Goal: Navigation & Orientation: Understand site structure

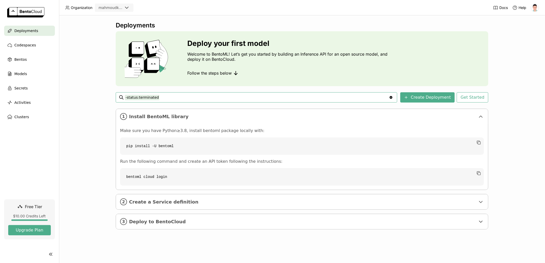
click at [101, 179] on div "Deployments Deploy your first model Welcome to BentoML! Let’s get you started b…" at bounding box center [302, 139] width 486 height 248
click at [235, 74] on icon at bounding box center [235, 74] width 2 height 2
click at [191, 201] on span "Create a Service definition" at bounding box center [302, 202] width 347 height 6
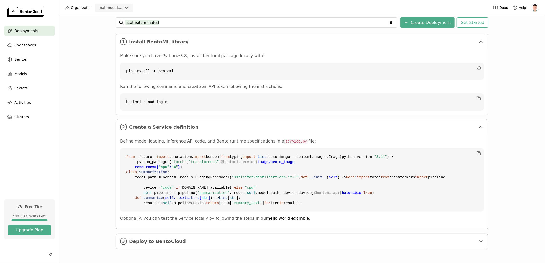
scroll to position [168, 0]
click at [199, 243] on span "Deploy to BentoCloud" at bounding box center [302, 242] width 347 height 6
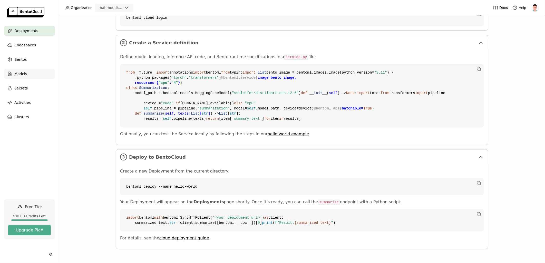
click at [34, 76] on div "Models" at bounding box center [29, 74] width 51 height 10
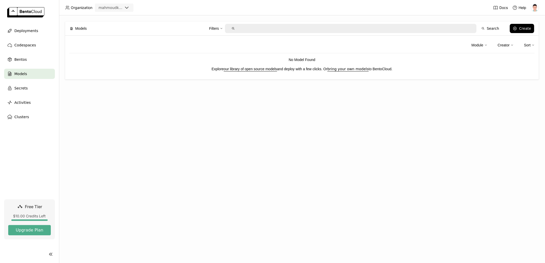
click at [249, 69] on link "our library of open source models" at bounding box center [250, 69] width 53 height 4
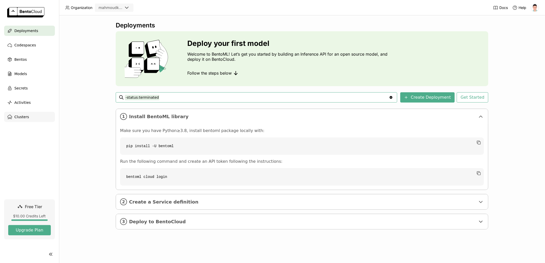
click at [37, 119] on div "Clusters" at bounding box center [29, 117] width 51 height 10
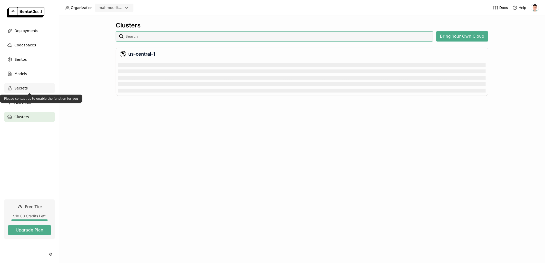
click at [31, 85] on div "Secrets" at bounding box center [29, 88] width 51 height 10
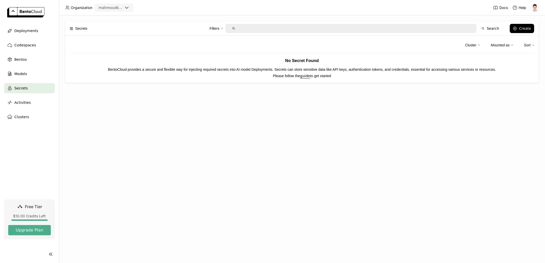
click at [532, 10] on img at bounding box center [535, 8] width 8 height 8
click at [525, 44] on link "Settings" at bounding box center [526, 41] width 30 height 7
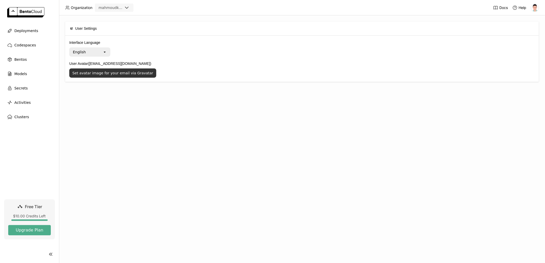
click at [145, 74] on button "Set avatar image for your email via Gravatar" at bounding box center [112, 73] width 87 height 9
click at [22, 32] on span "Deployments" at bounding box center [26, 31] width 24 height 6
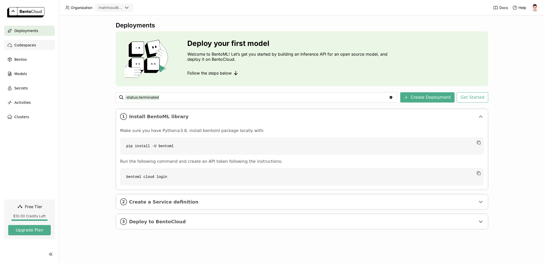
click at [20, 46] on span "Codespaces" at bounding box center [25, 45] width 22 height 6
